Goal: Information Seeking & Learning: Learn about a topic

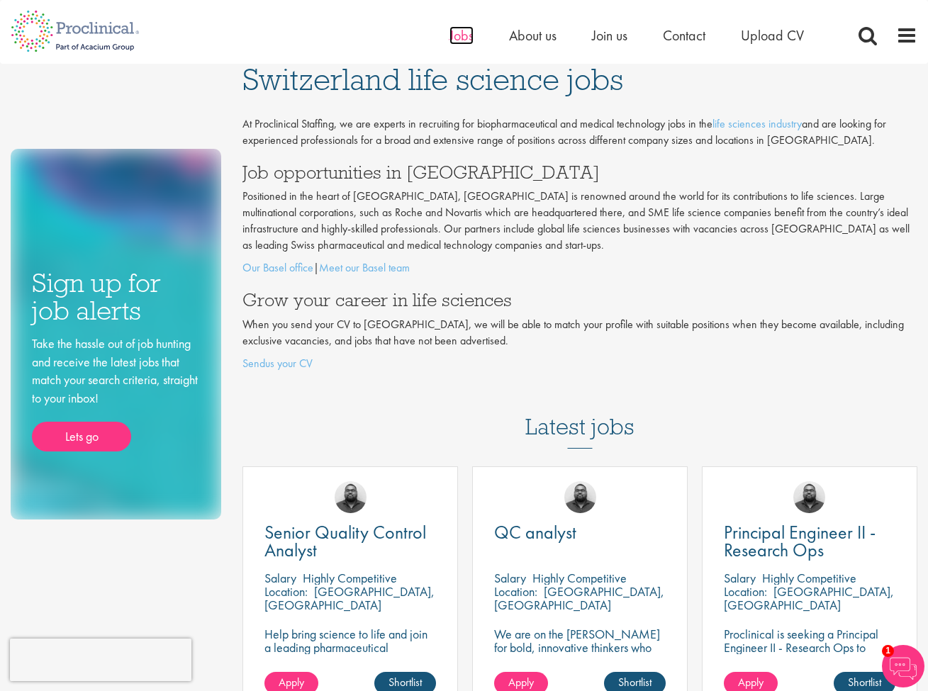
click at [452, 38] on span "Jobs" at bounding box center [461, 35] width 24 height 18
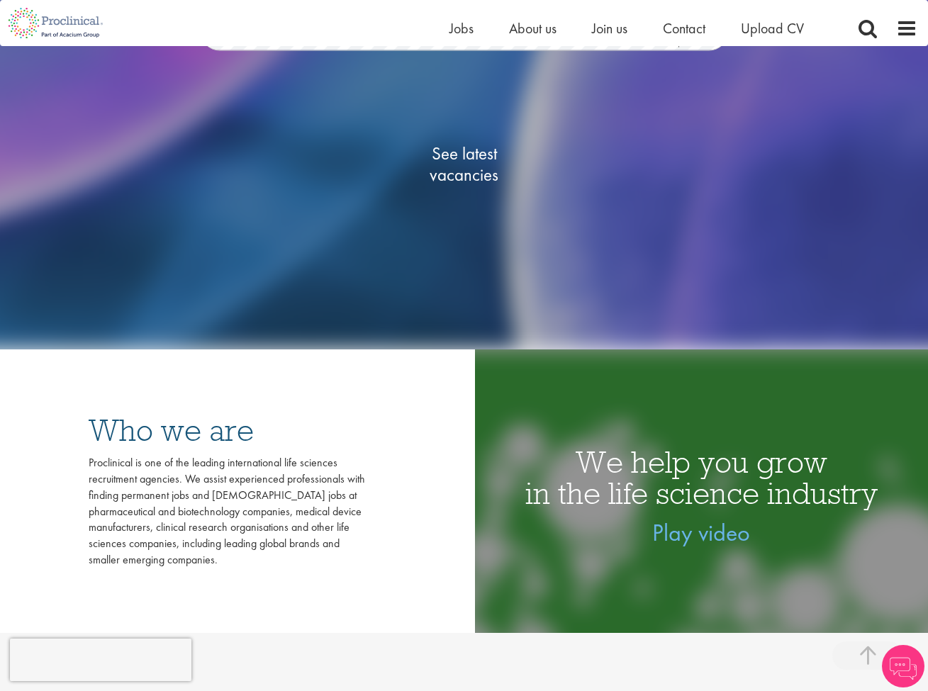
scroll to position [328, 0]
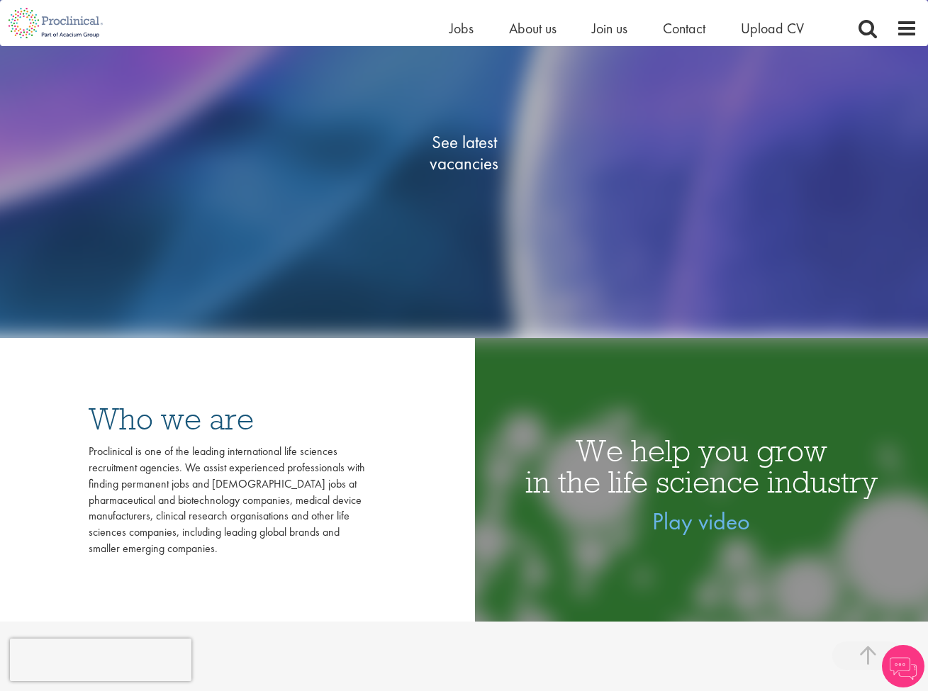
click at [466, 165] on span "See latest vacancies" at bounding box center [464, 153] width 142 height 43
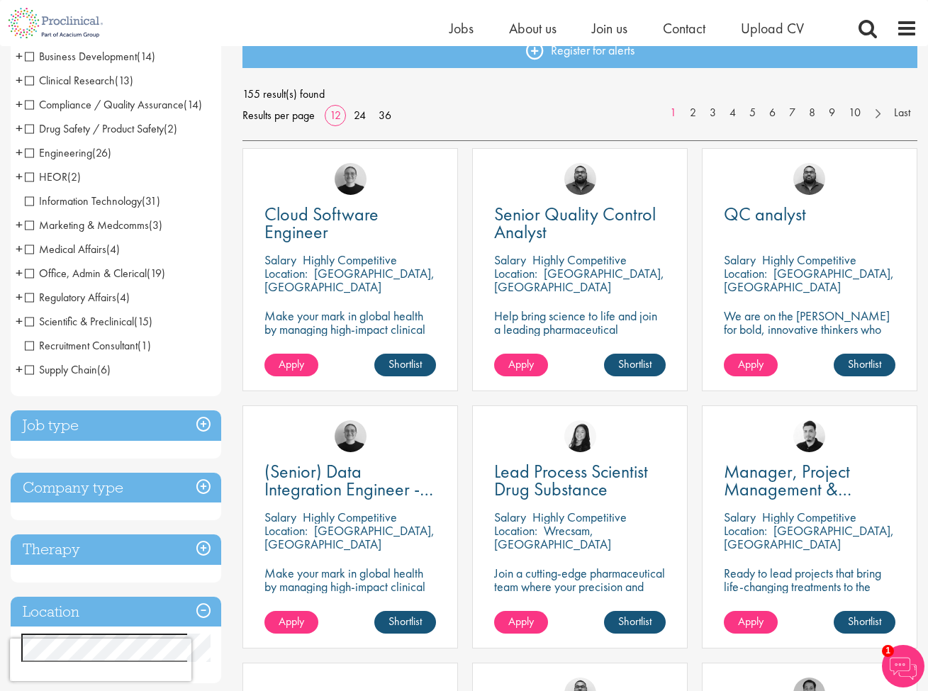
scroll to position [173, 0]
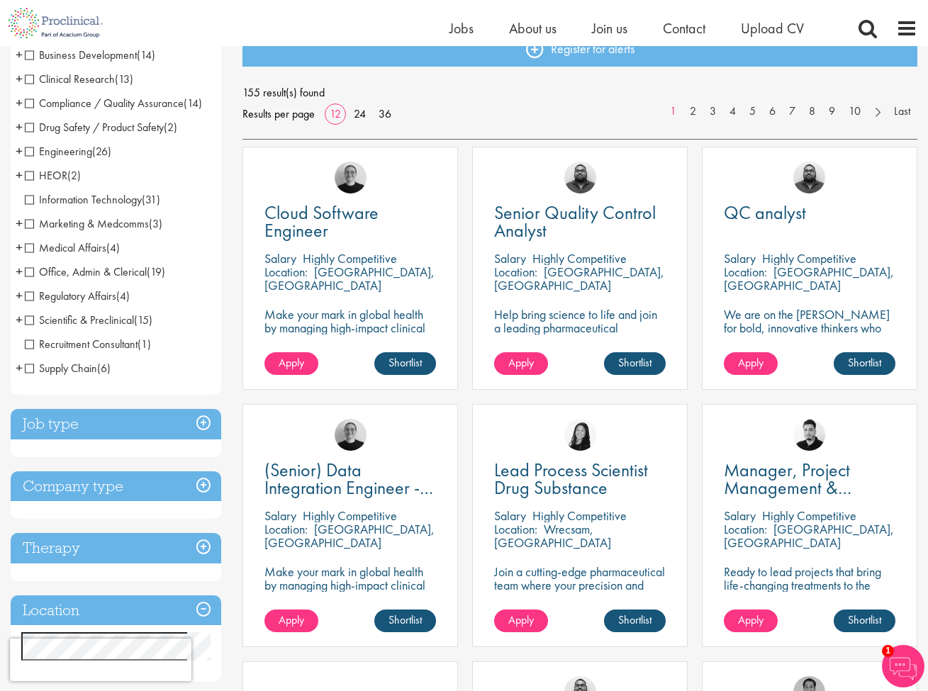
click at [176, 413] on h3 "Job type" at bounding box center [116, 424] width 211 height 30
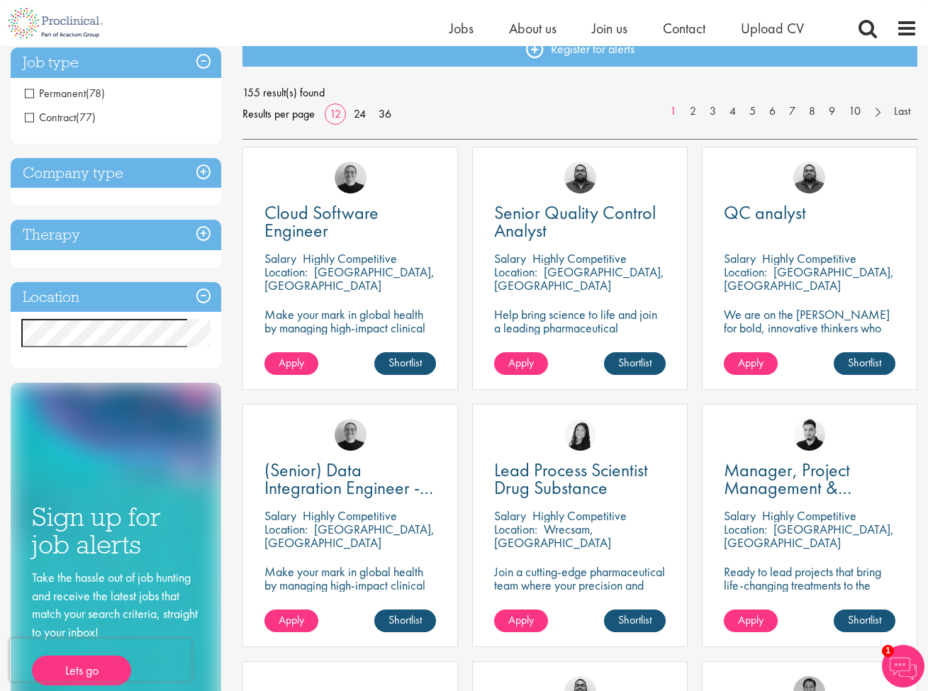
click at [30, 96] on span "Permanent" at bounding box center [55, 93] width 61 height 15
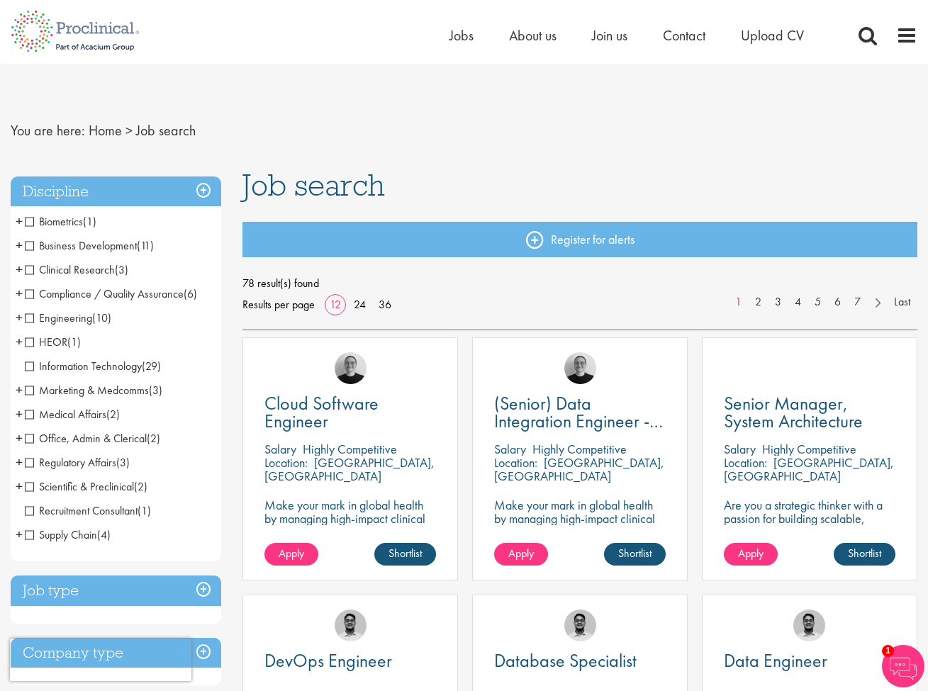
click at [29, 410] on span "Medical Affairs" at bounding box center [66, 414] width 82 height 15
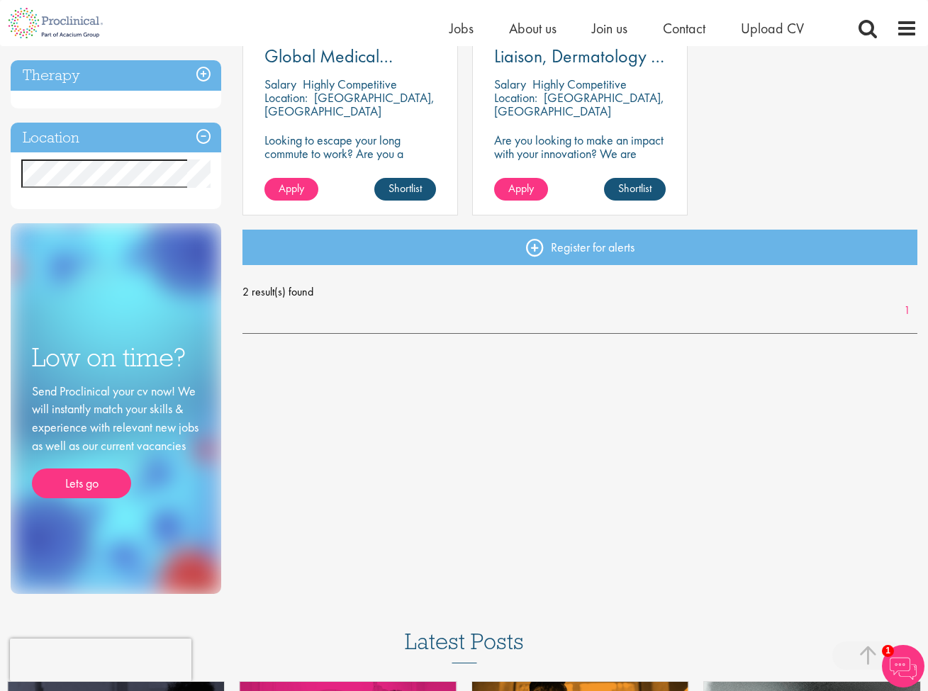
scroll to position [344, 0]
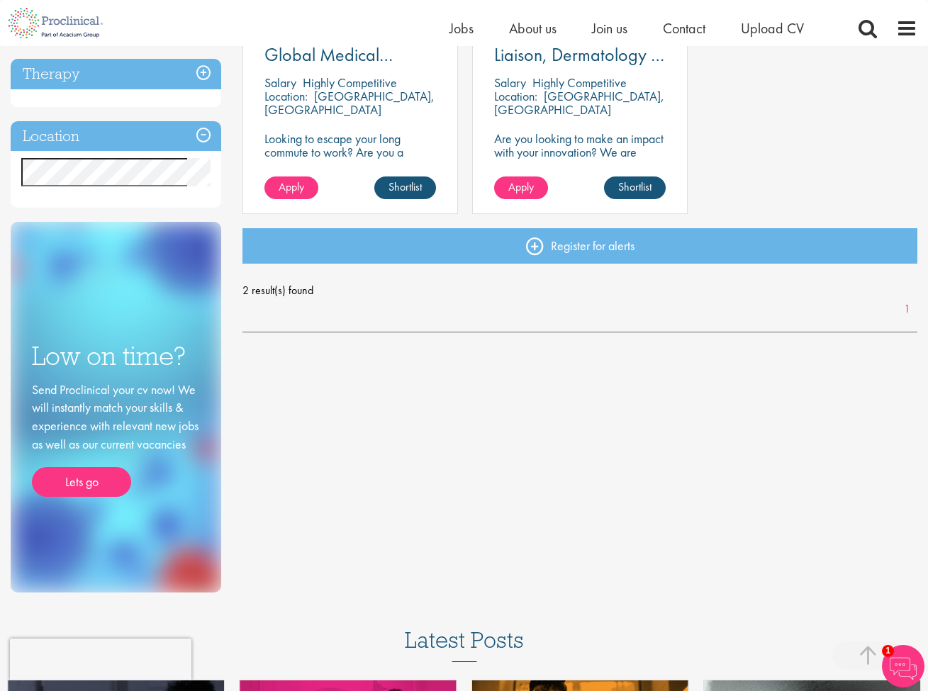
click at [199, 132] on h3 "Location" at bounding box center [116, 136] width 211 height 30
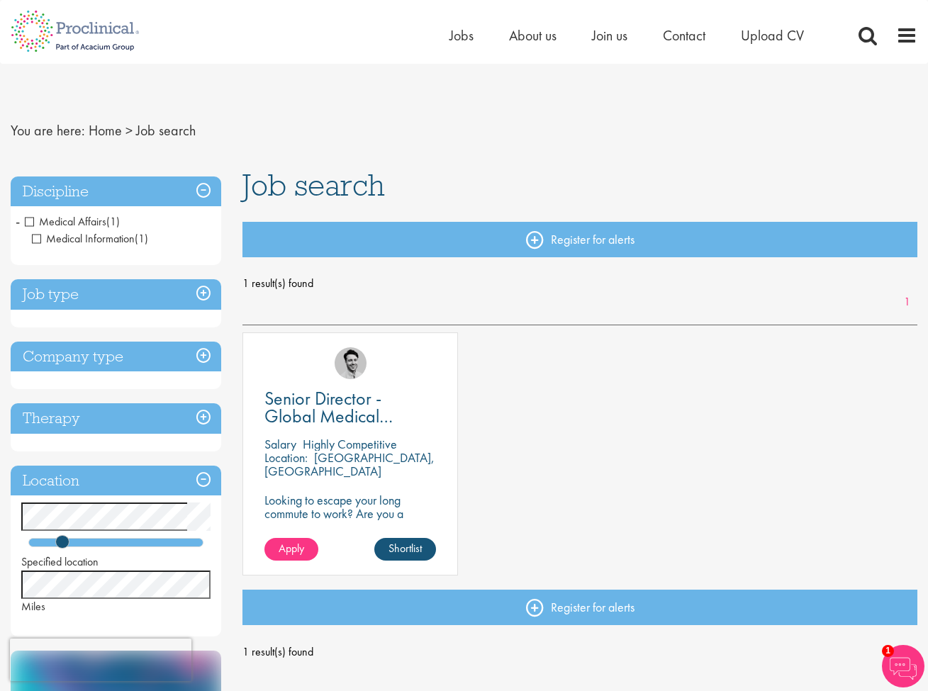
click at [211, 186] on h3 "Discipline" at bounding box center [116, 192] width 211 height 30
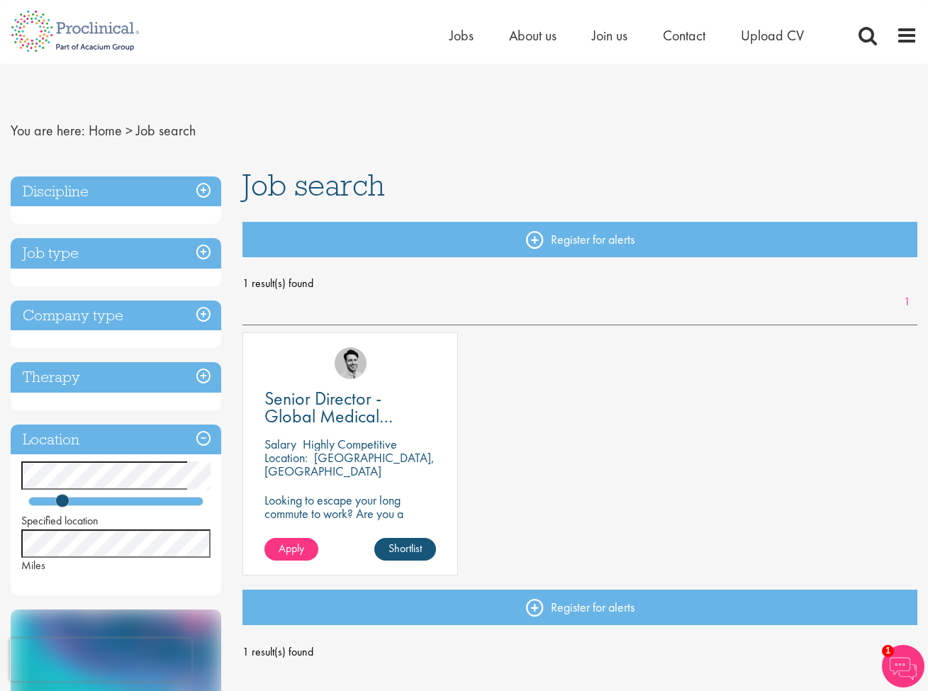
click at [211, 186] on h3 "Discipline" at bounding box center [116, 192] width 211 height 30
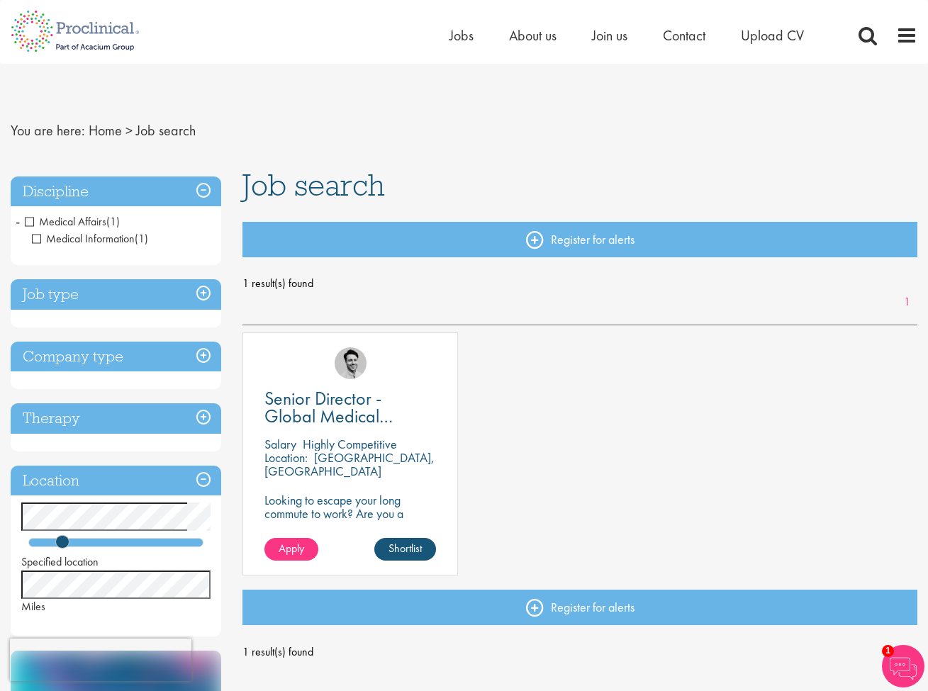
click at [30, 220] on span "Medical Affairs" at bounding box center [66, 221] width 82 height 15
